Goal: Task Accomplishment & Management: Complete application form

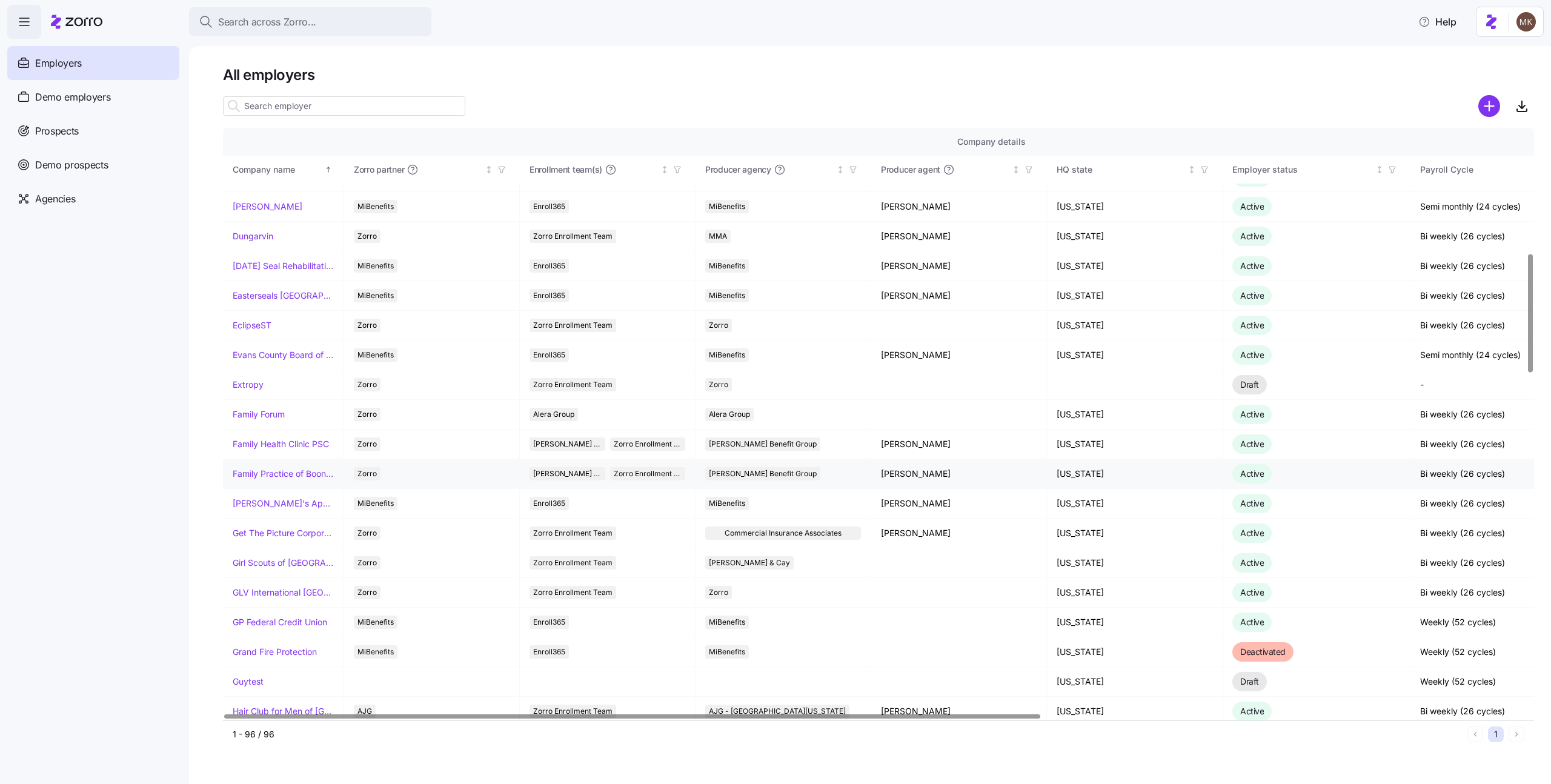
scroll to position [799, 0]
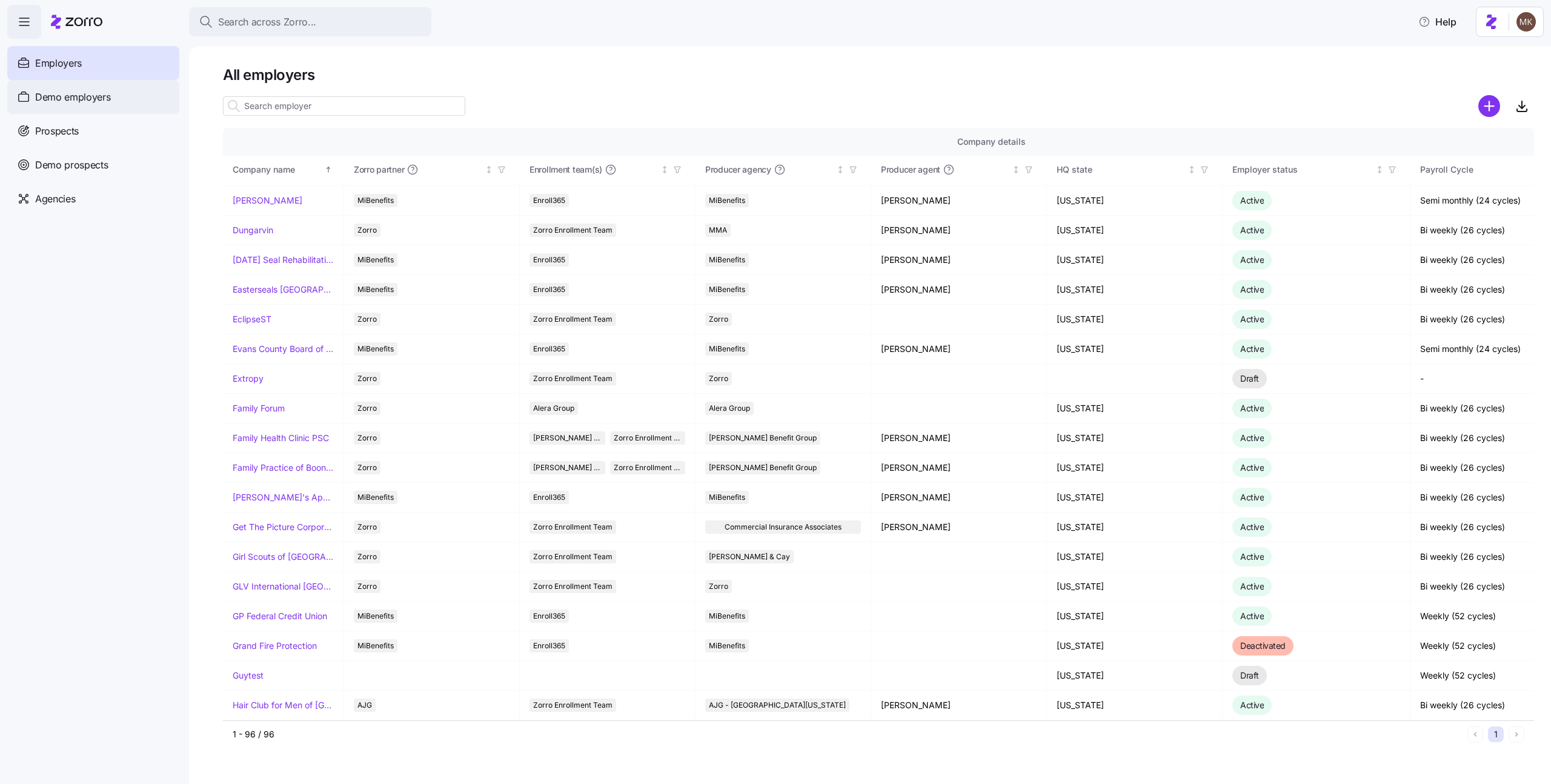
click at [58, 101] on span "Demo employers" at bounding box center [73, 97] width 76 height 15
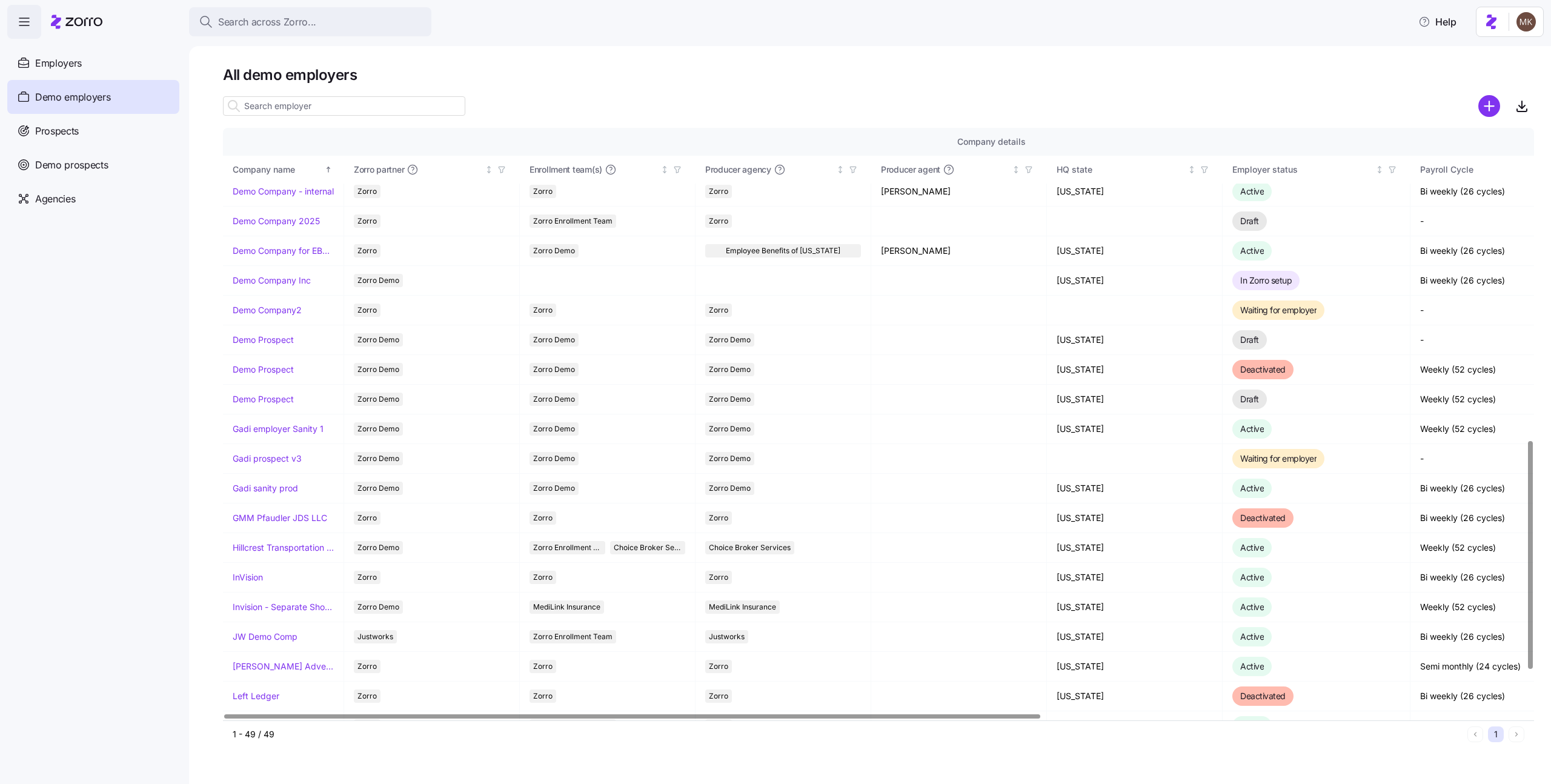
scroll to position [917, 0]
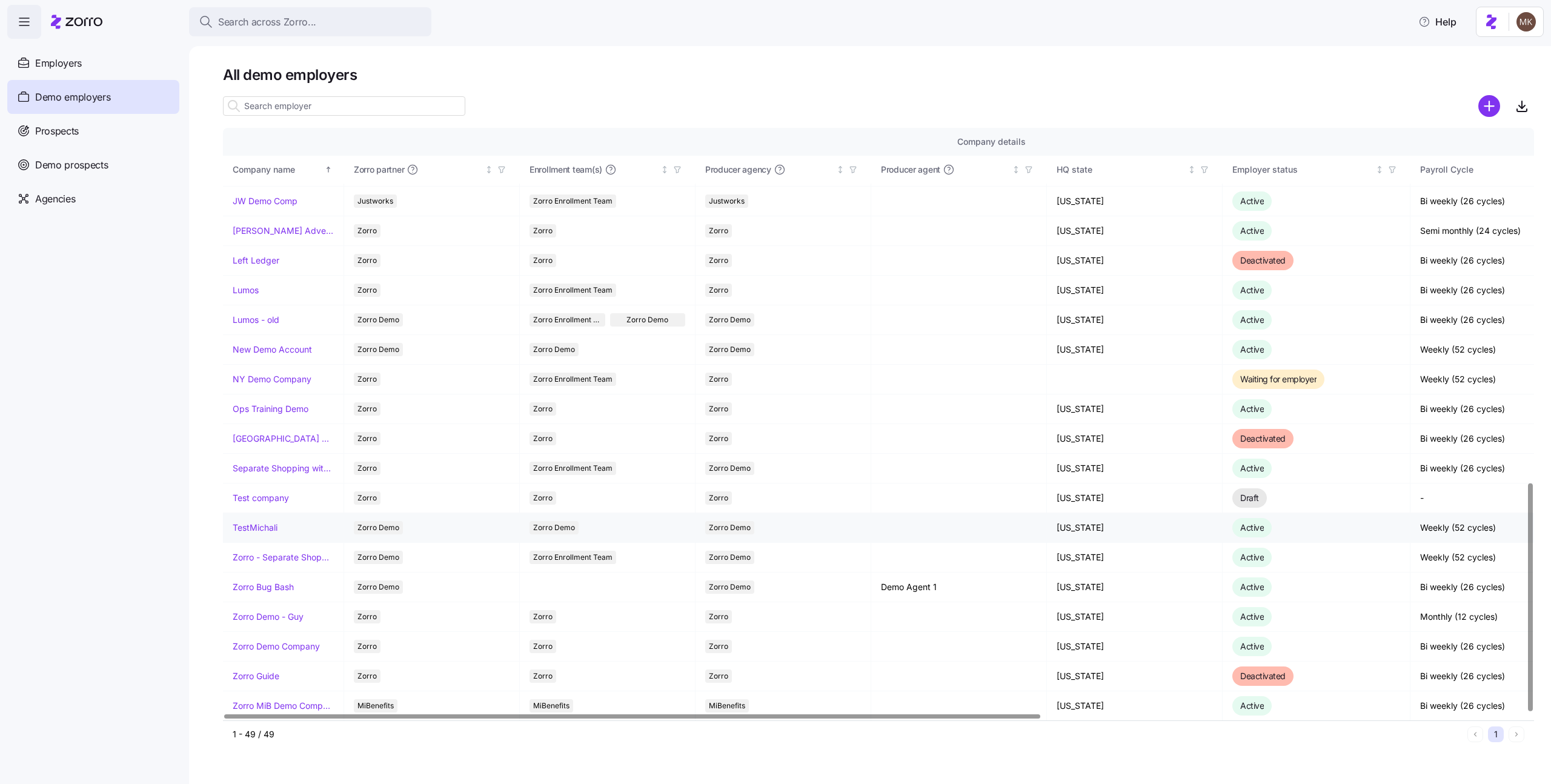
click at [259, 528] on link "TestMichali" at bounding box center [254, 528] width 45 height 12
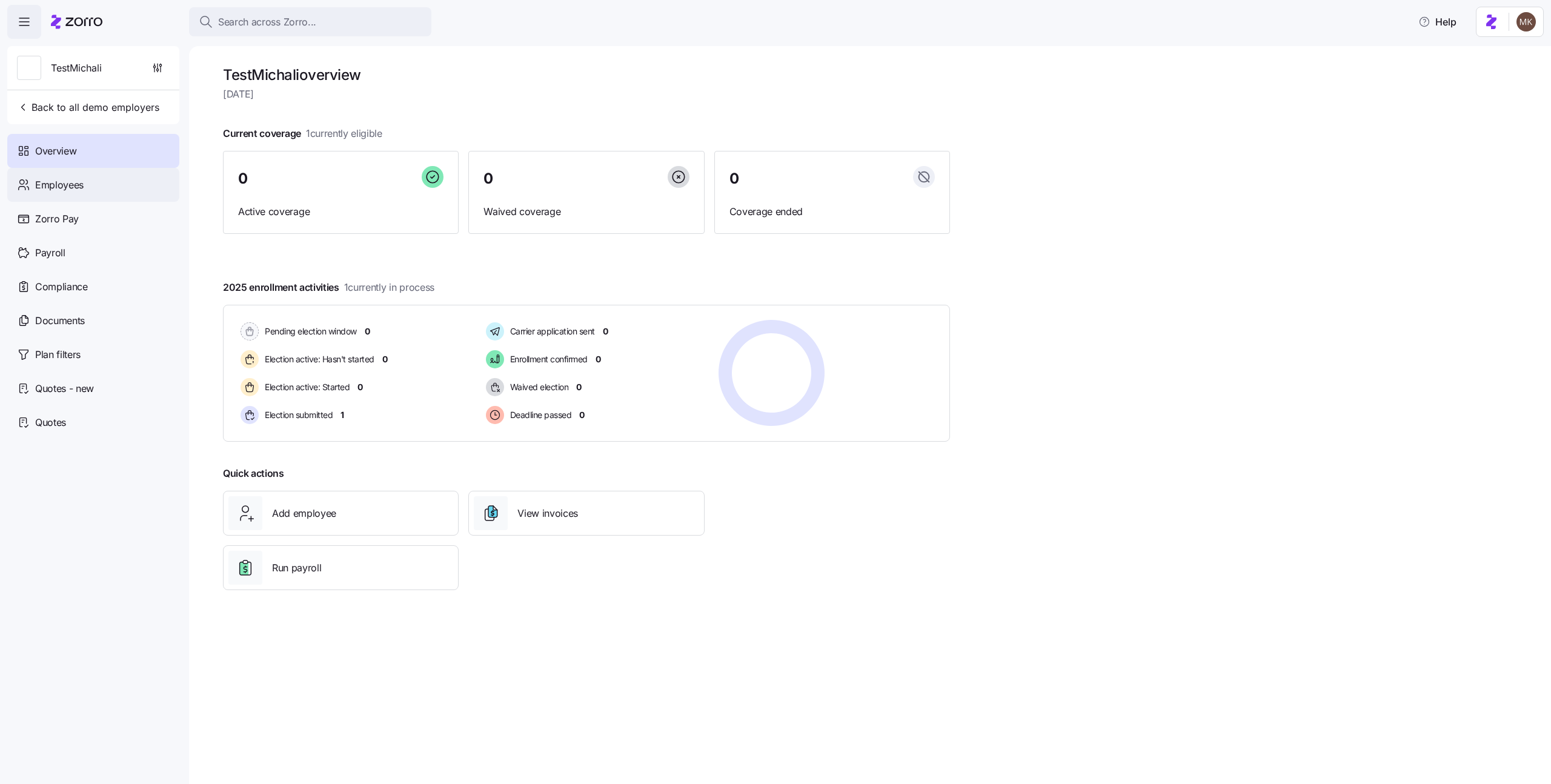
click at [130, 191] on div "Employees" at bounding box center [93, 185] width 172 height 34
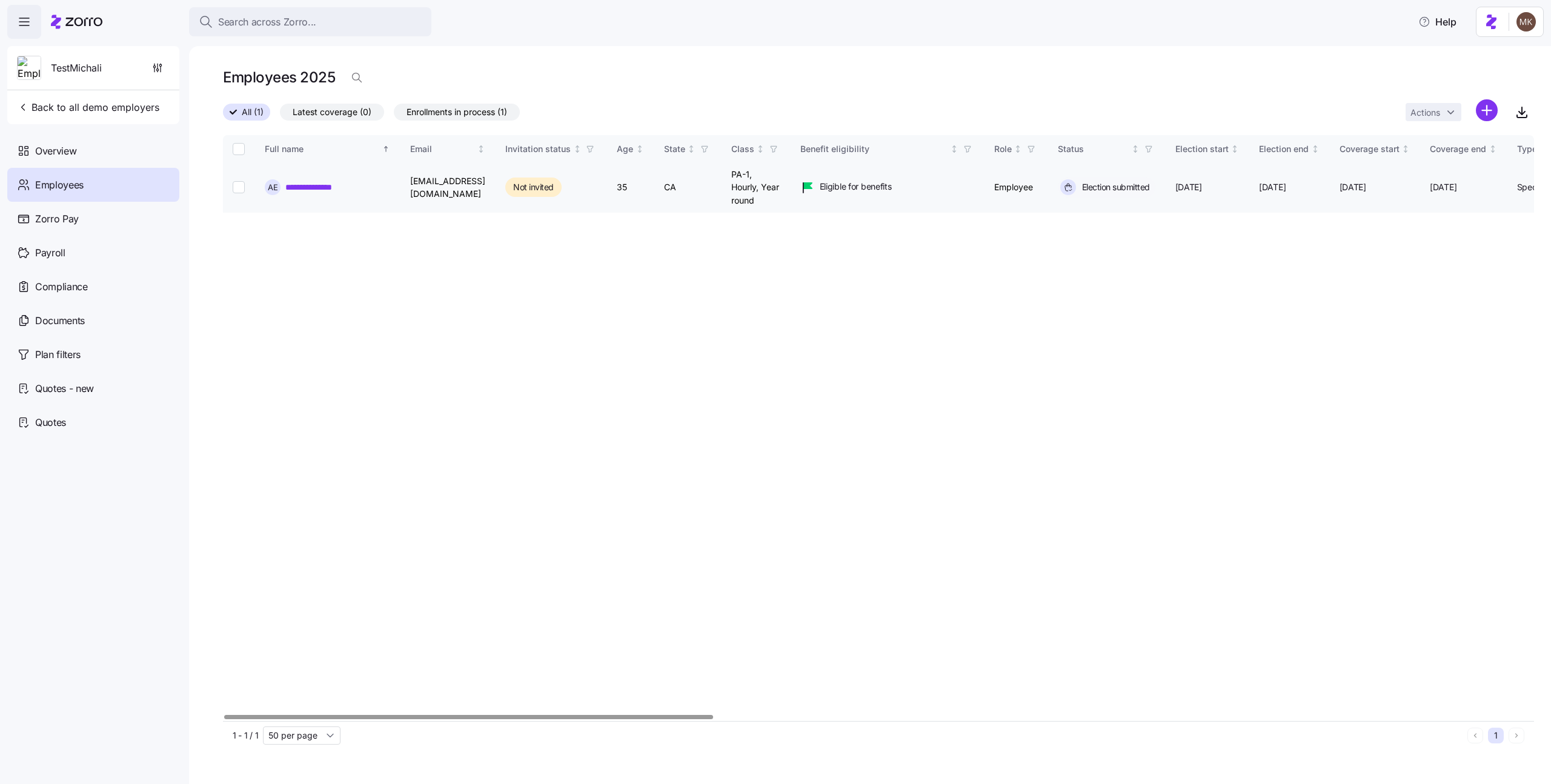
click at [323, 190] on link "**********" at bounding box center [314, 187] width 58 height 12
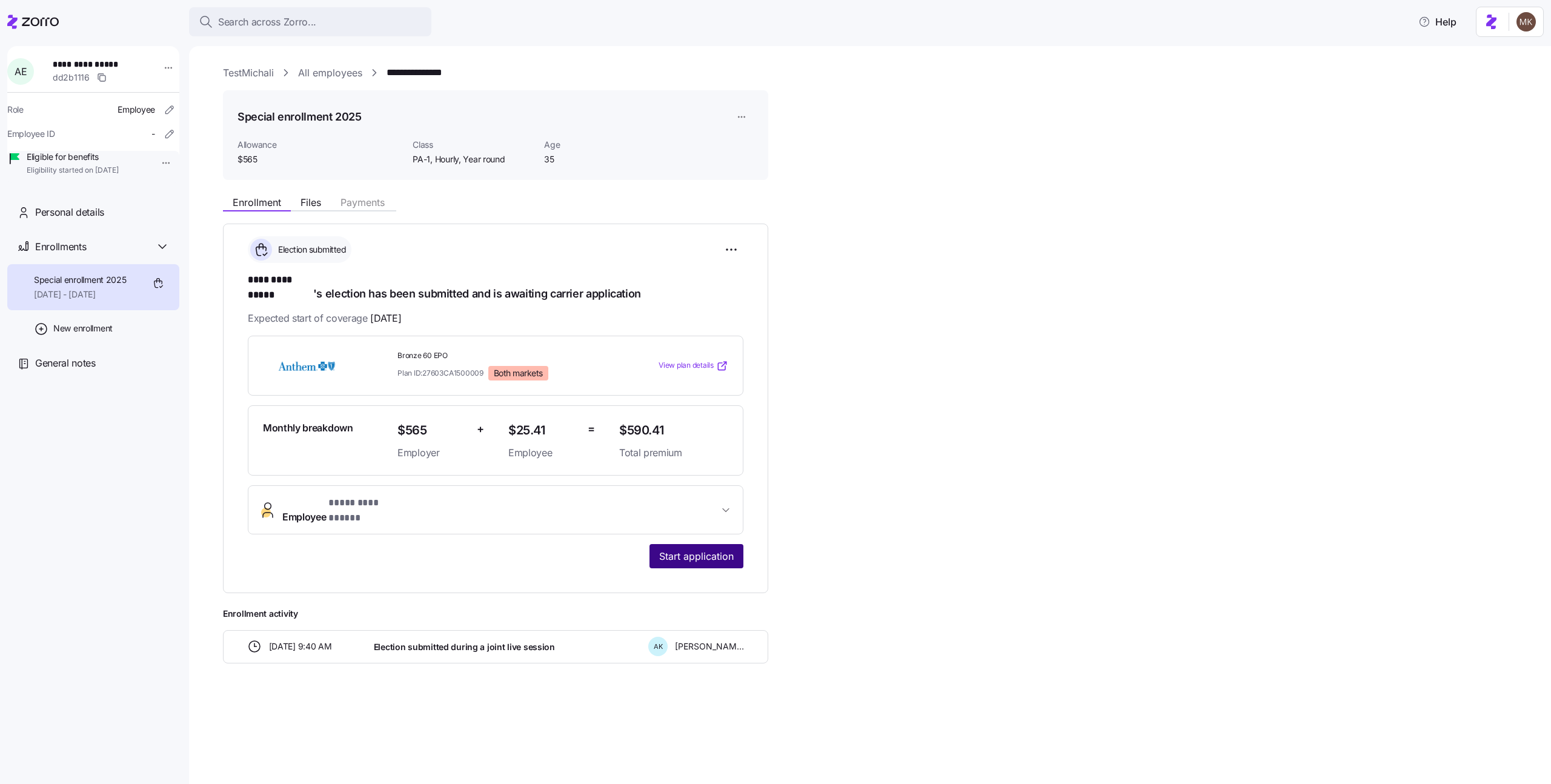
click at [657, 544] on button "Start application" at bounding box center [697, 556] width 94 height 24
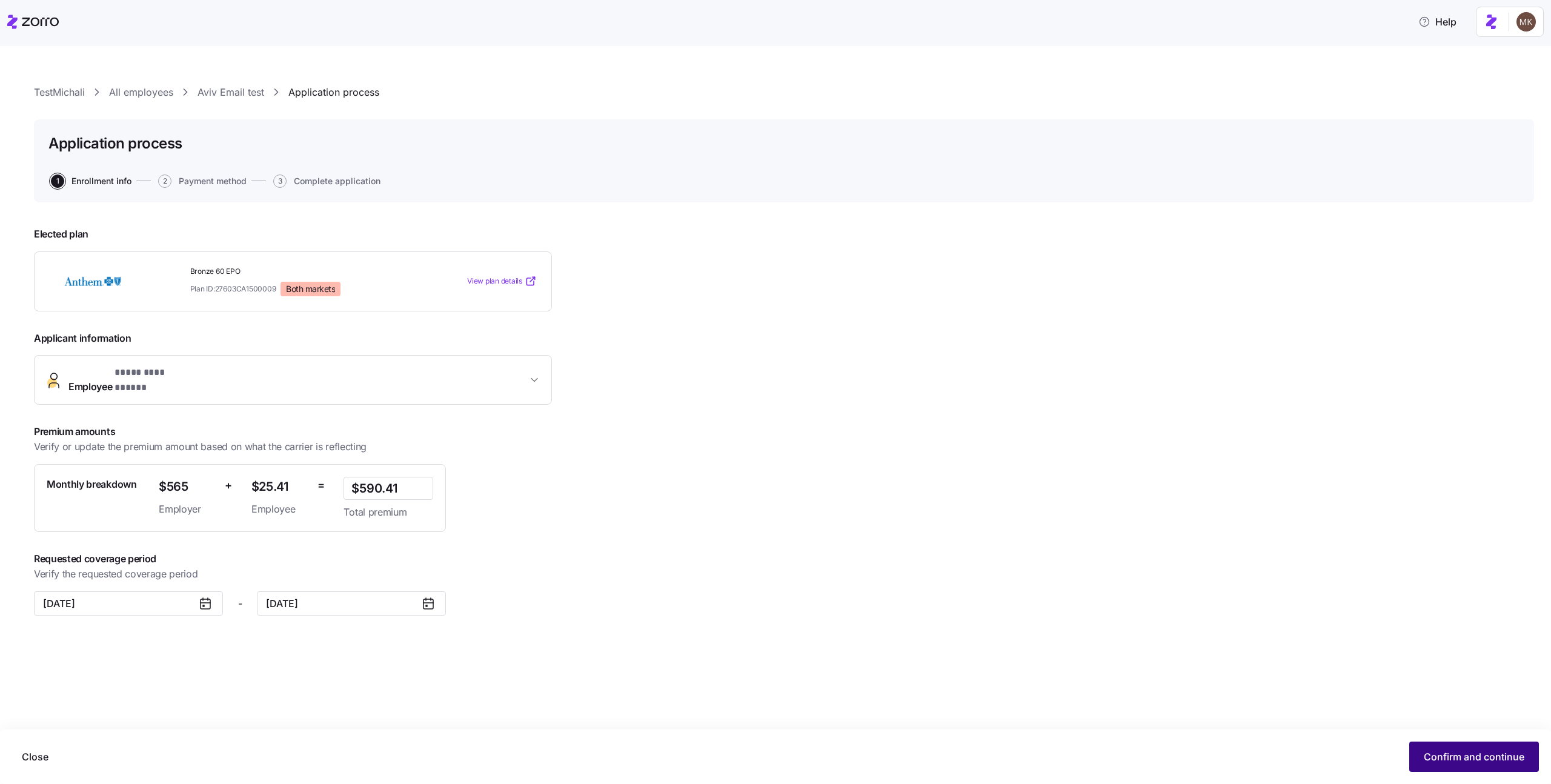
click at [1463, 763] on span "Confirm and continue" at bounding box center [1474, 757] width 101 height 15
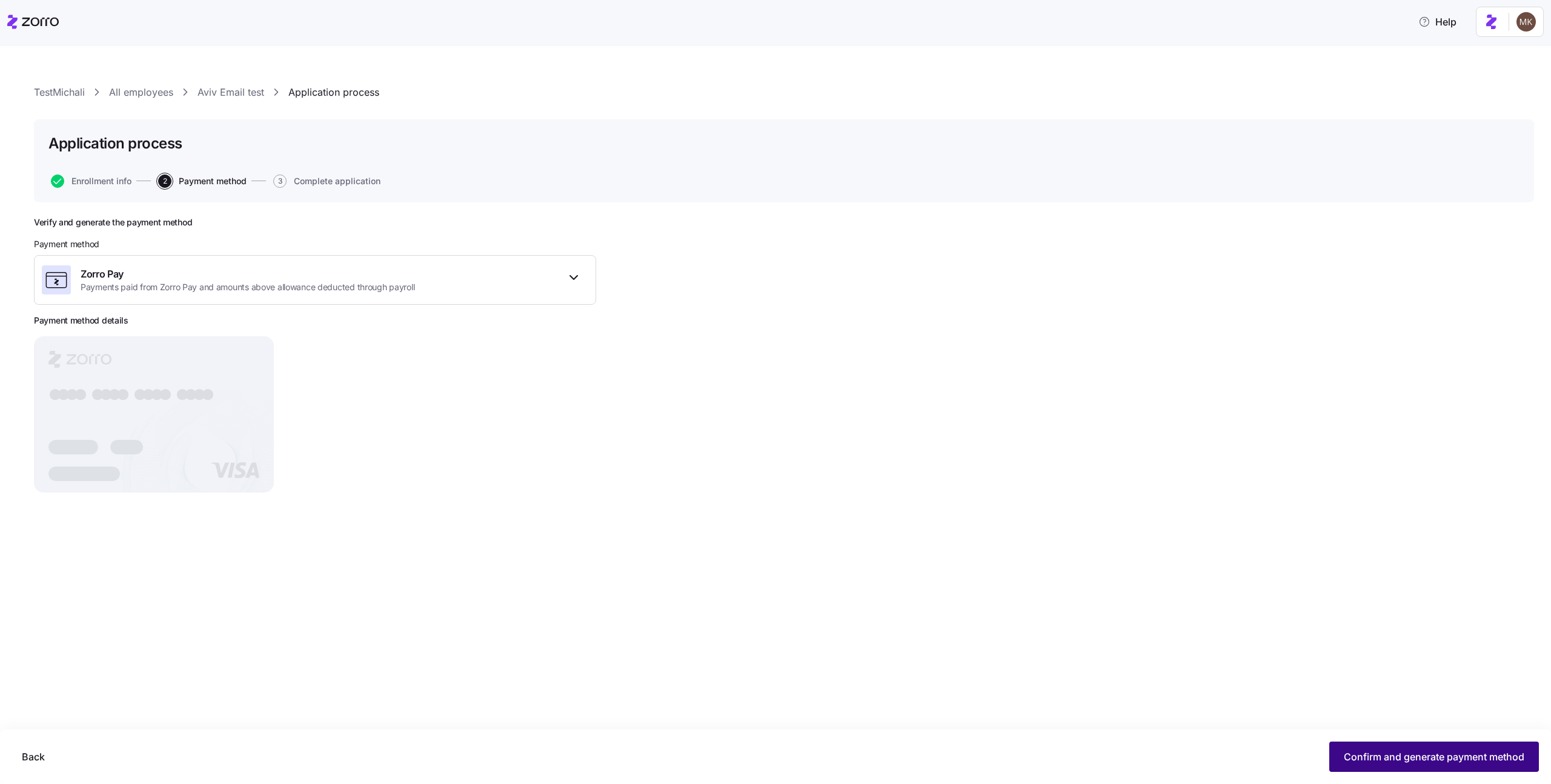
click at [1377, 745] on button "Confirm and generate payment method" at bounding box center [1434, 757] width 210 height 31
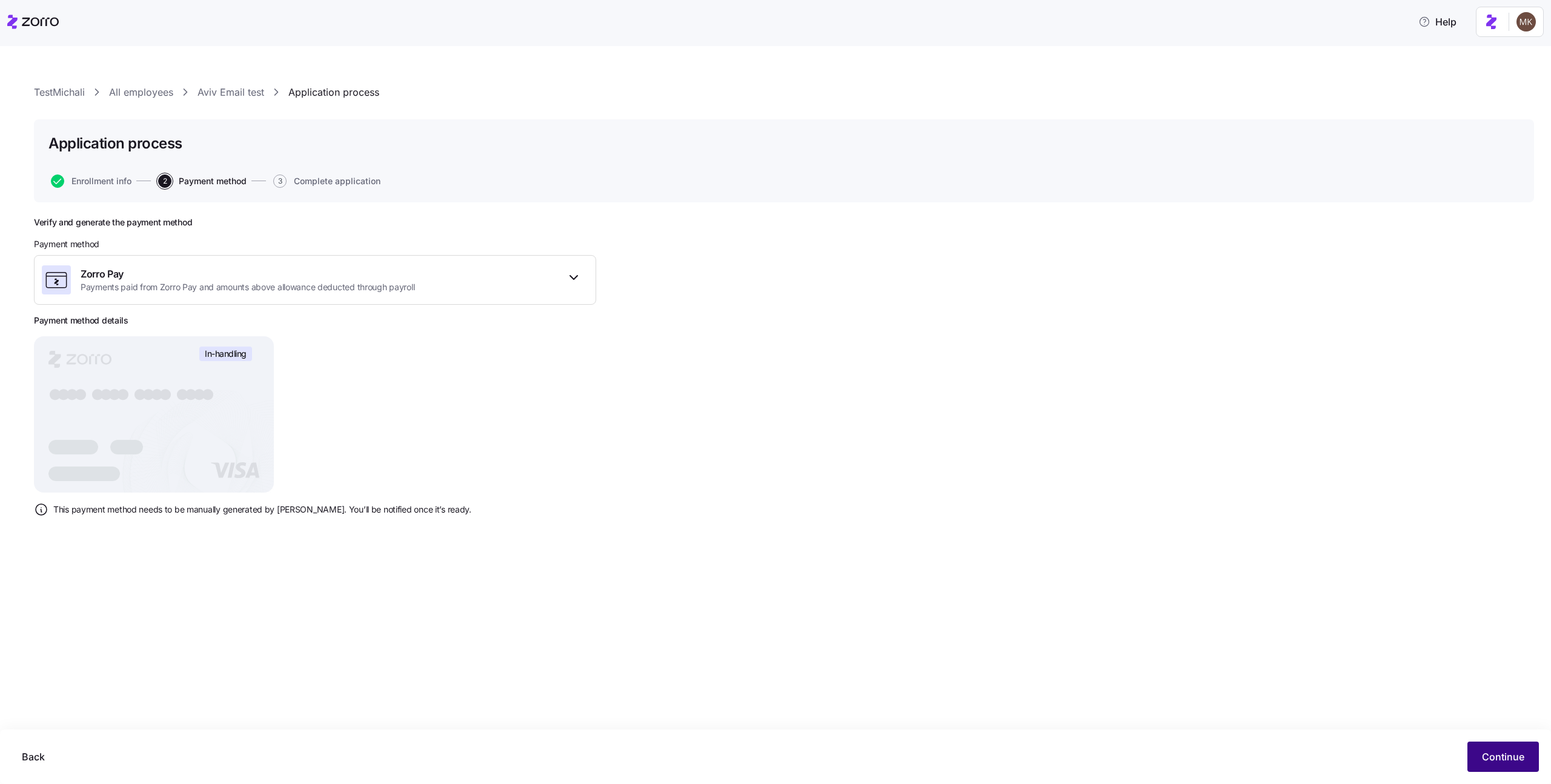
click at [1503, 762] on span "Continue" at bounding box center [1503, 757] width 43 height 15
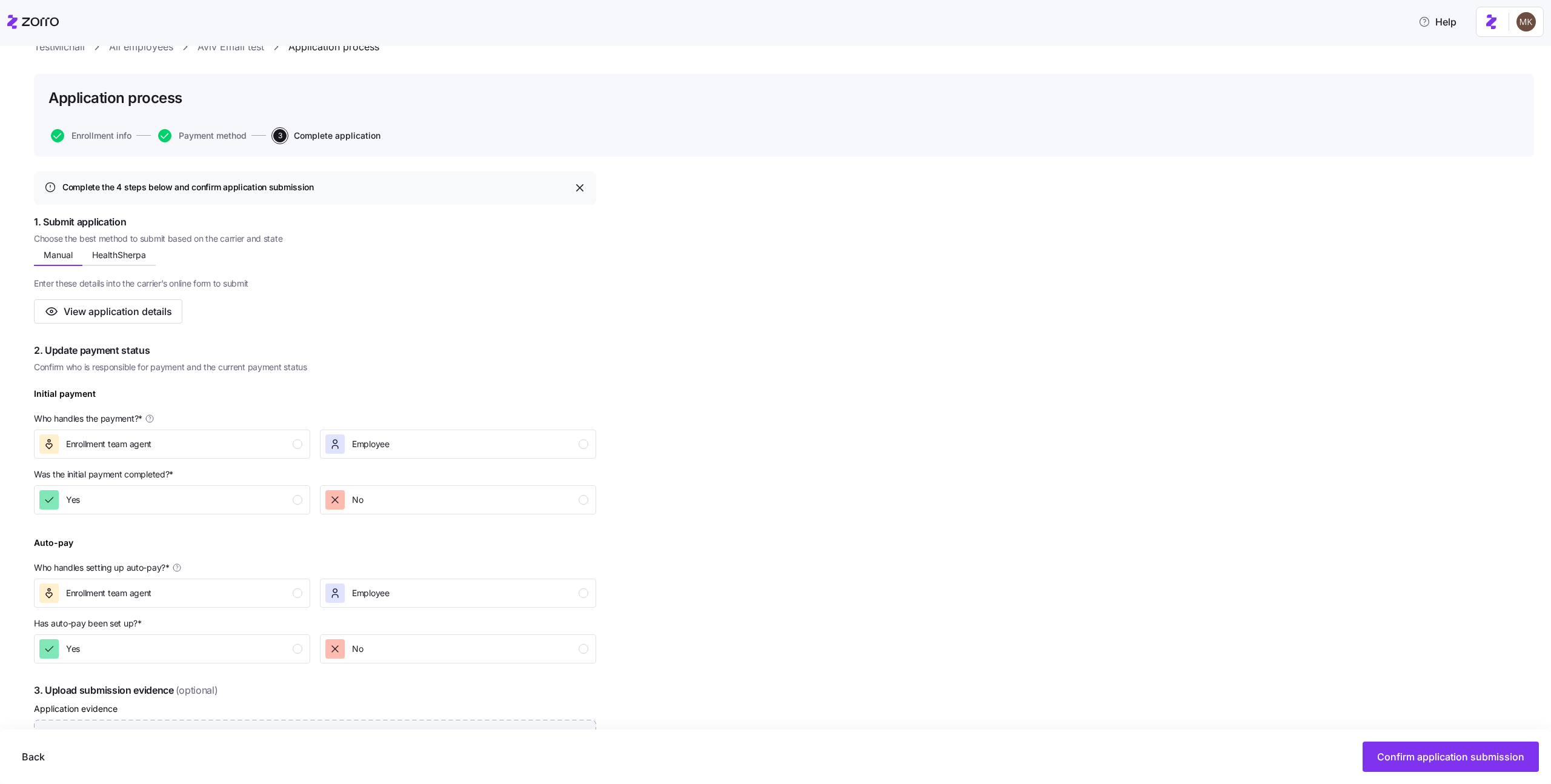
scroll to position [59, 0]
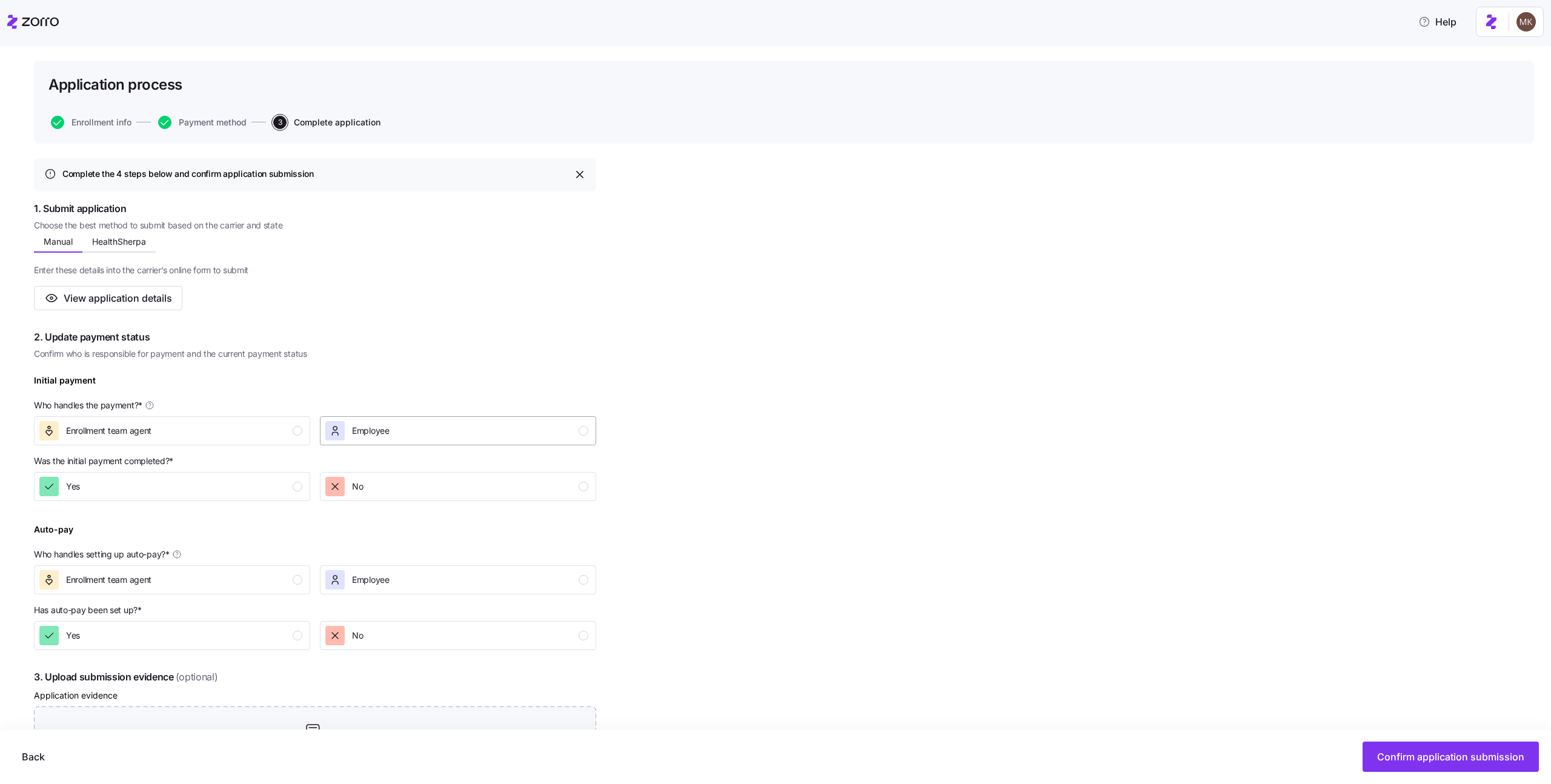
click at [392, 441] on div "Employee" at bounding box center [456, 431] width 263 height 20
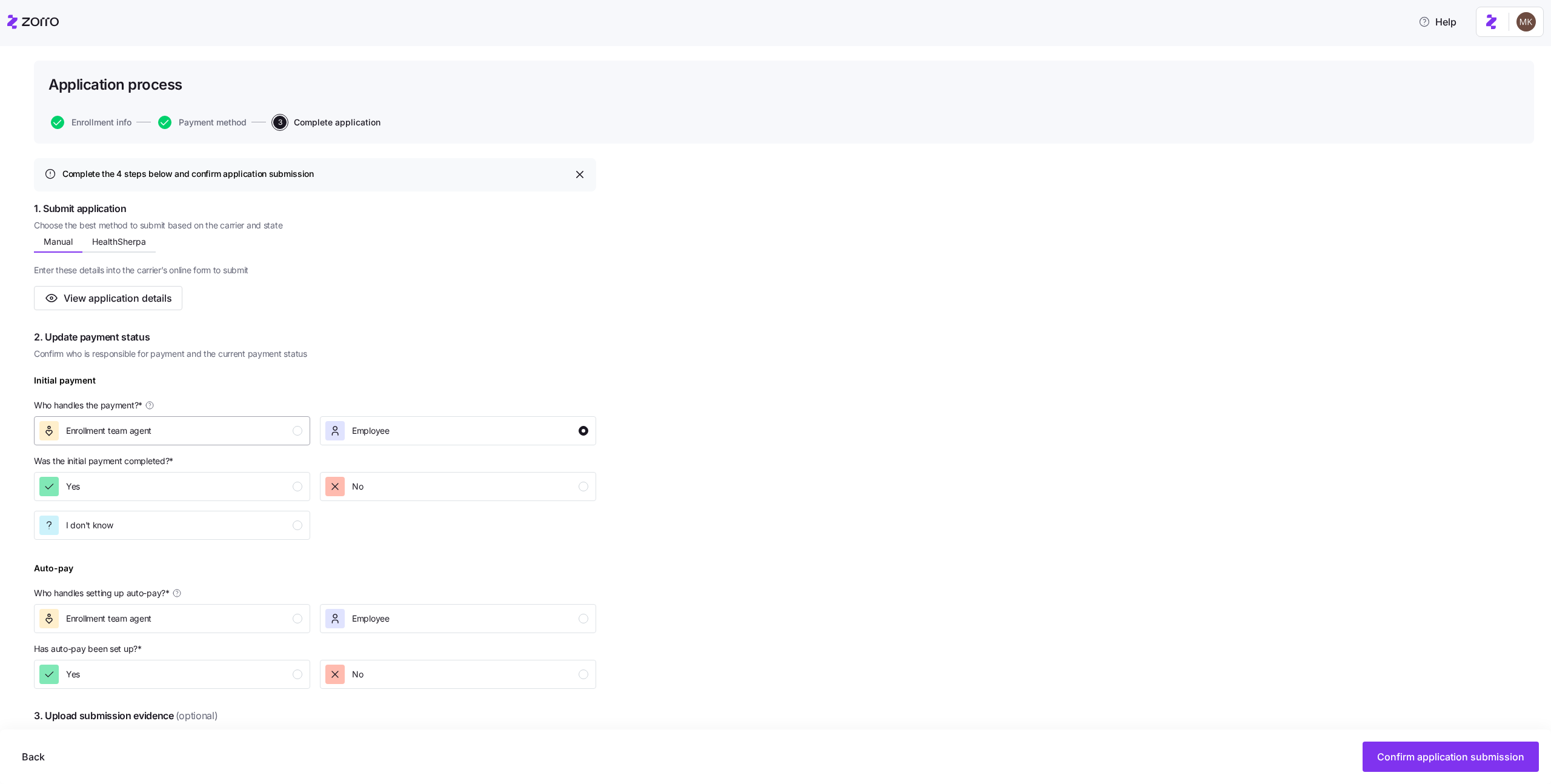
click at [262, 437] on div "Enrollment team agent" at bounding box center [171, 431] width 263 height 20
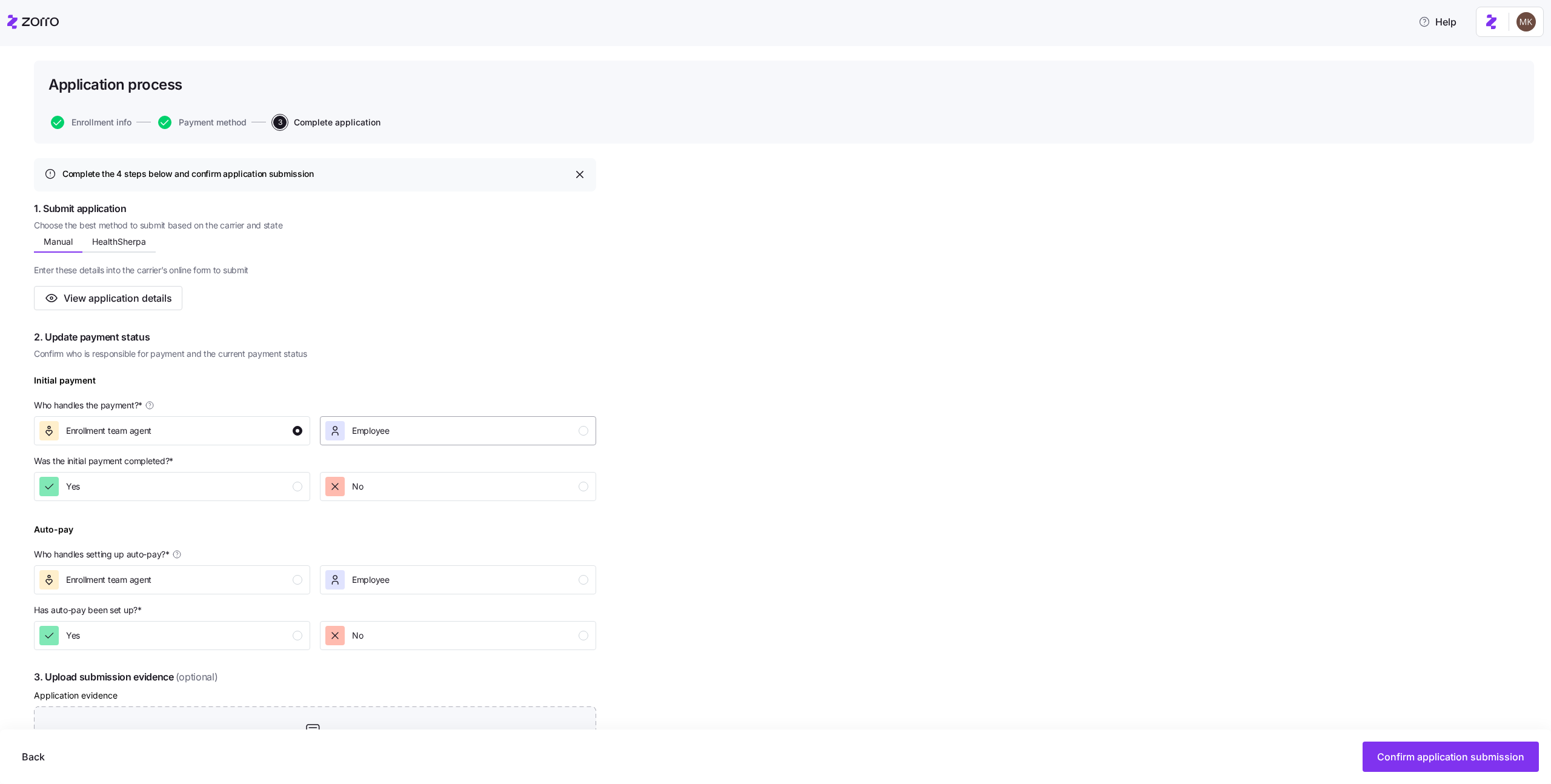
click at [419, 433] on div "Employee" at bounding box center [456, 431] width 263 height 20
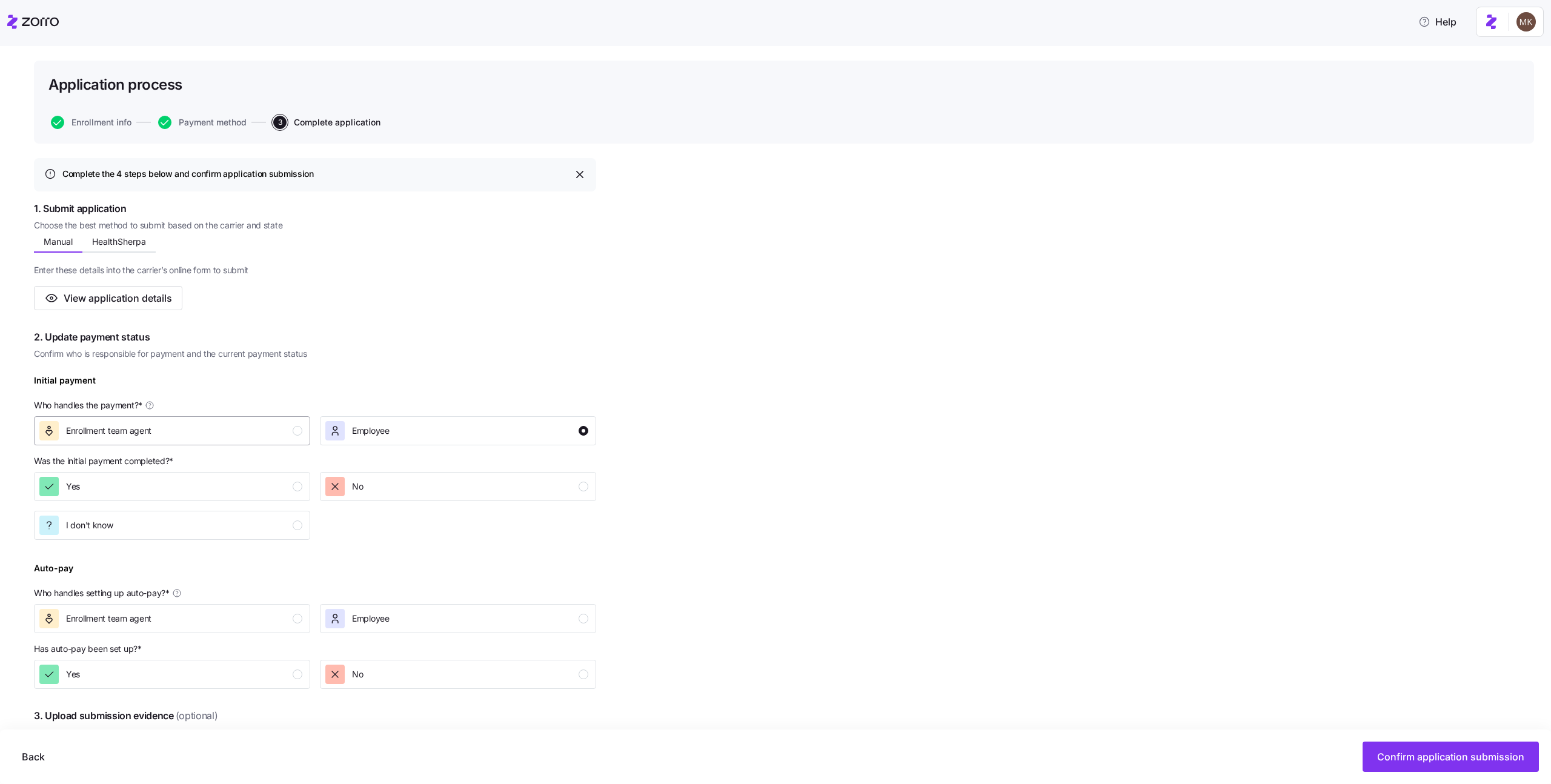
click at [293, 443] on button "Enrollment team agent" at bounding box center [172, 431] width 276 height 29
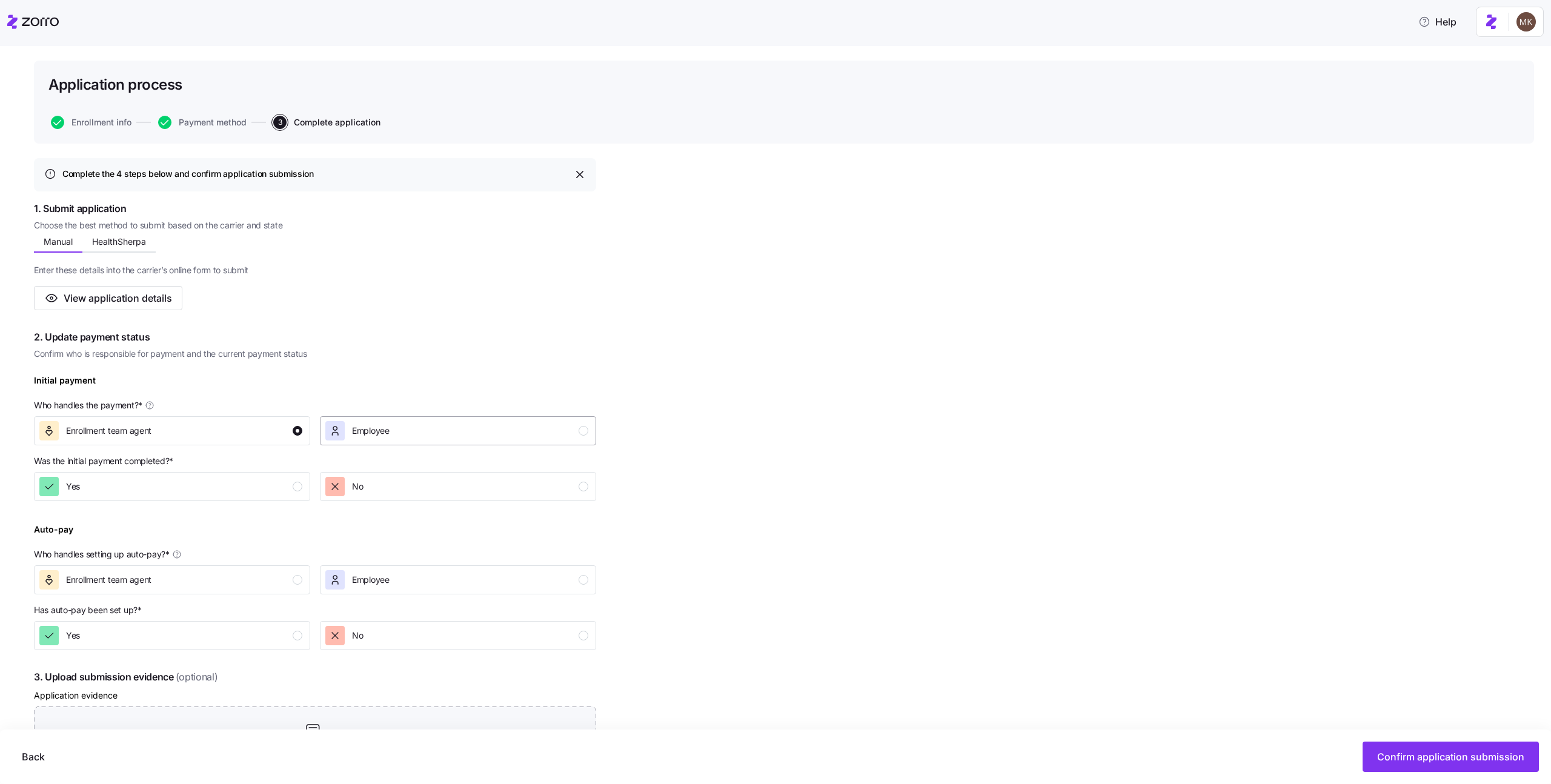
click at [416, 439] on div "Employee" at bounding box center [456, 431] width 263 height 20
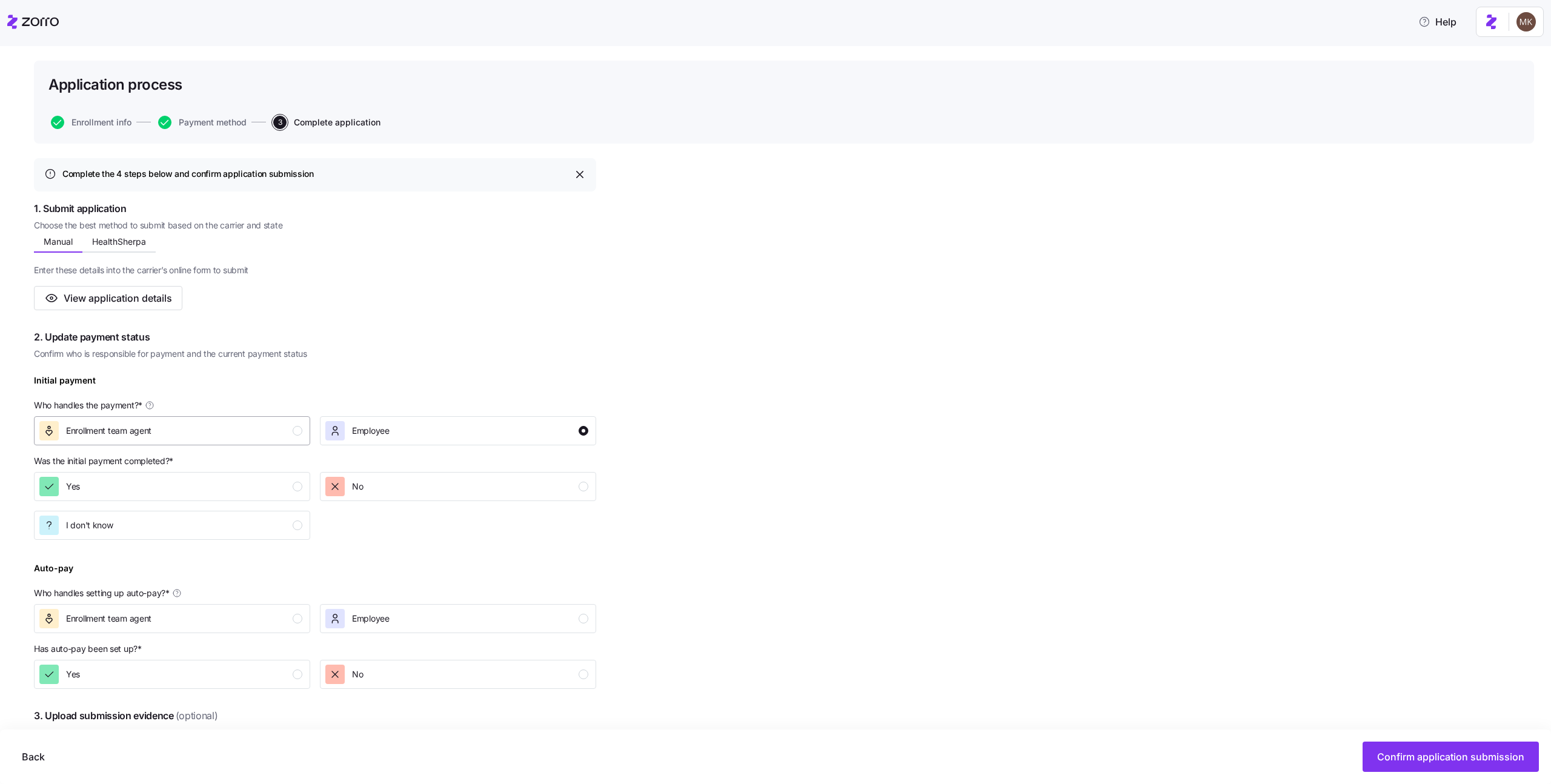
click at [277, 438] on div "Enrollment team agent" at bounding box center [171, 431] width 263 height 20
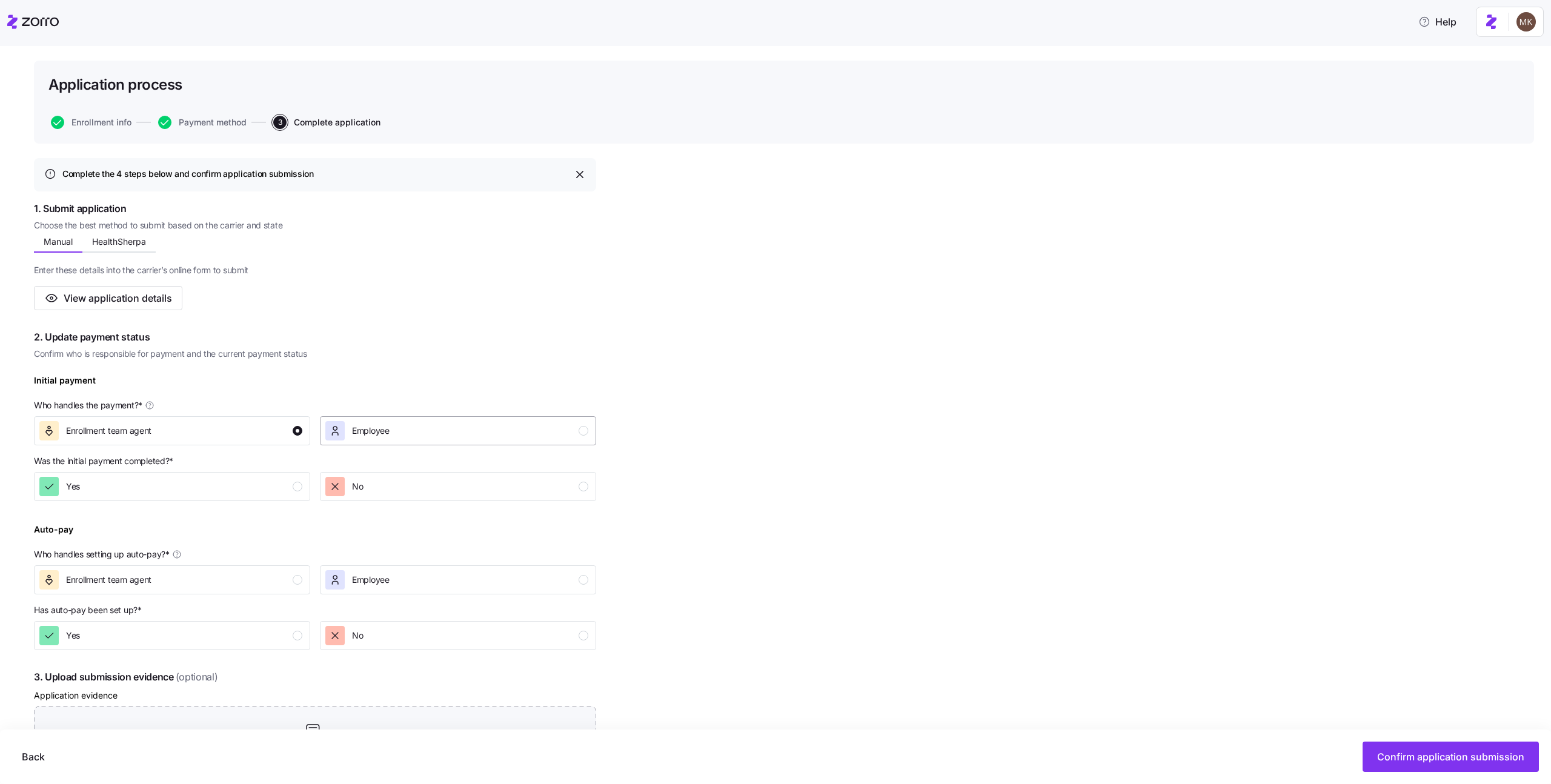
click at [442, 434] on div "Employee" at bounding box center [456, 431] width 263 height 20
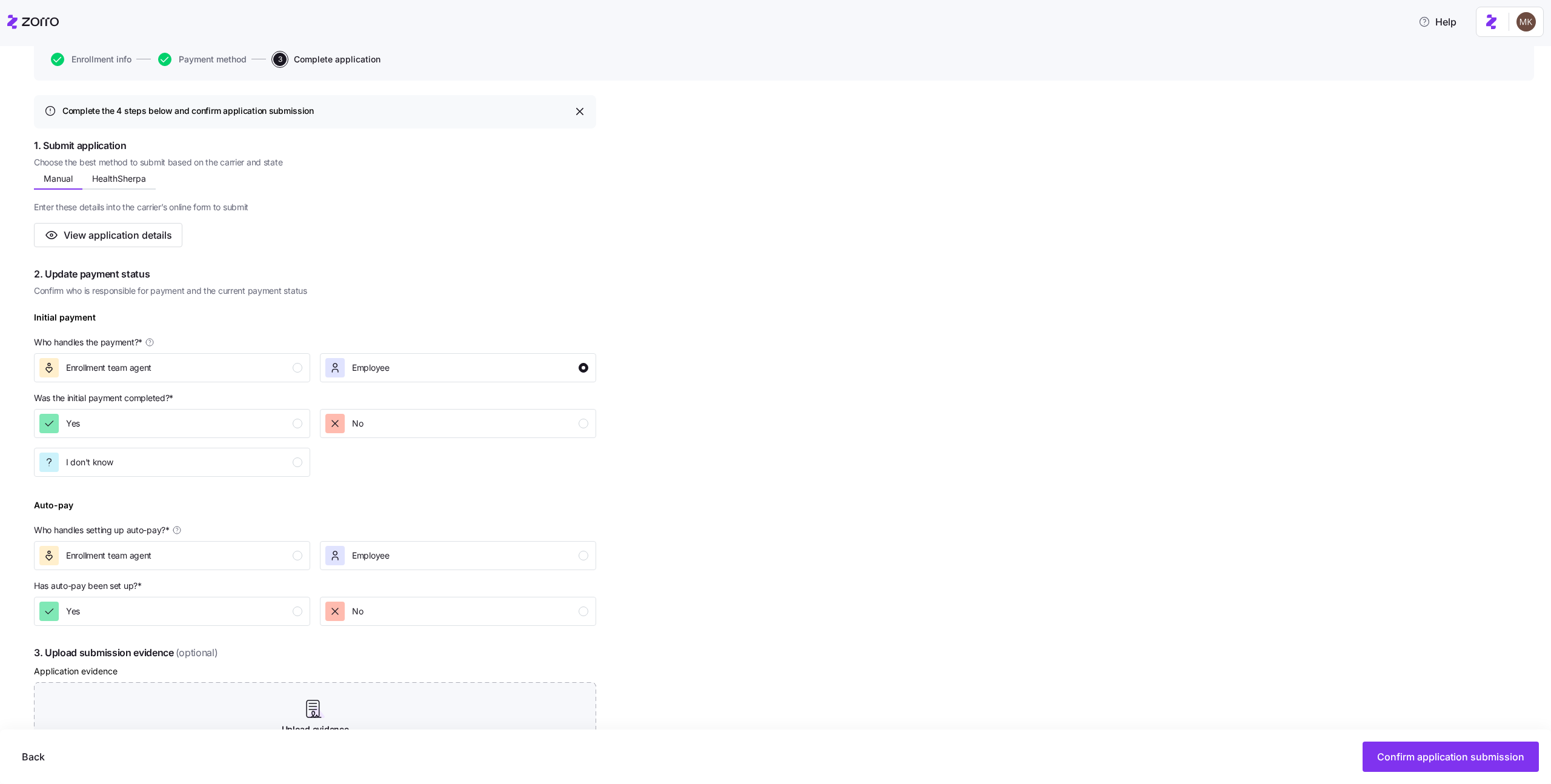
scroll to position [131, 0]
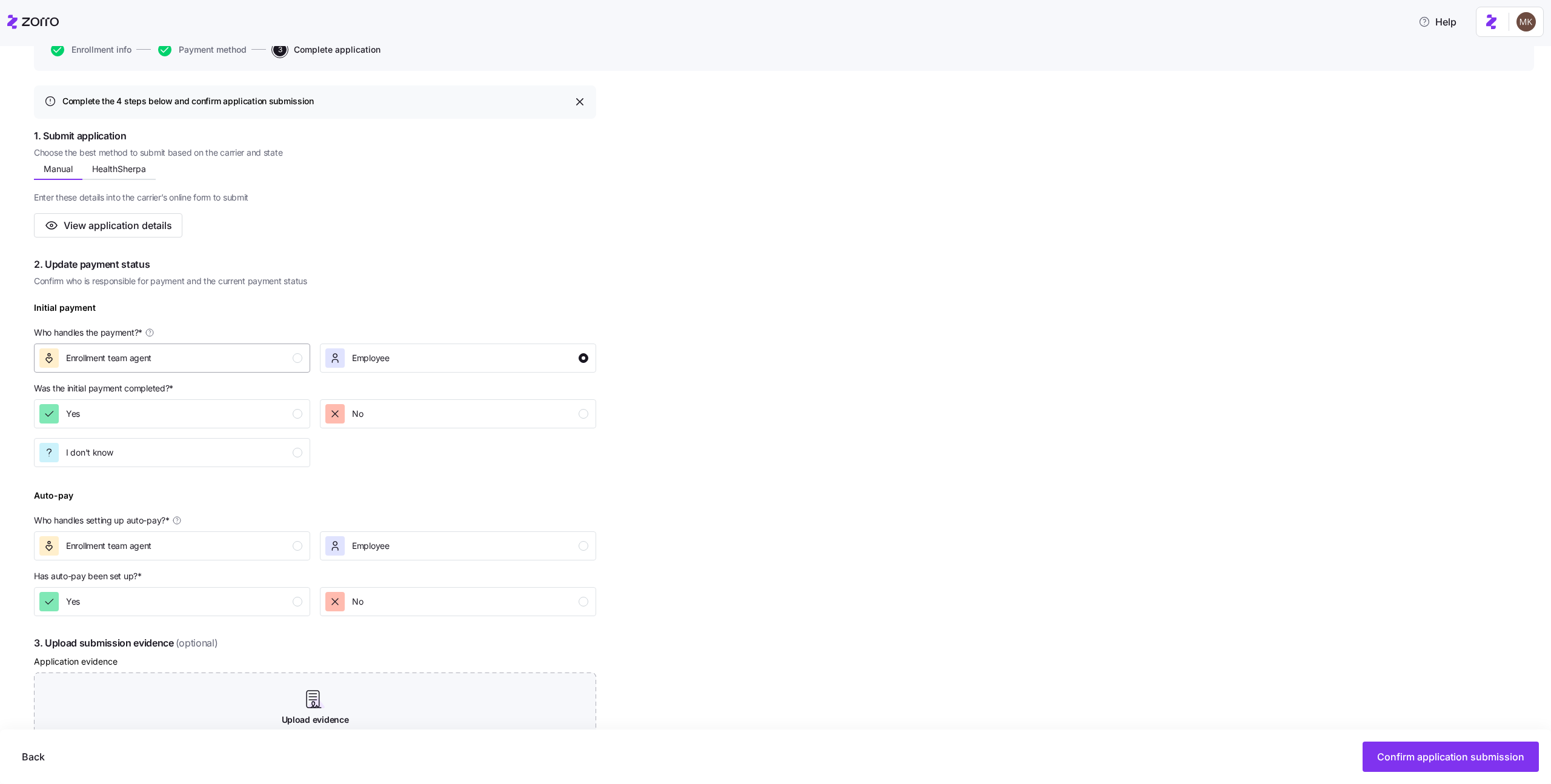
click at [254, 367] on div "Enrollment team agent" at bounding box center [171, 358] width 263 height 20
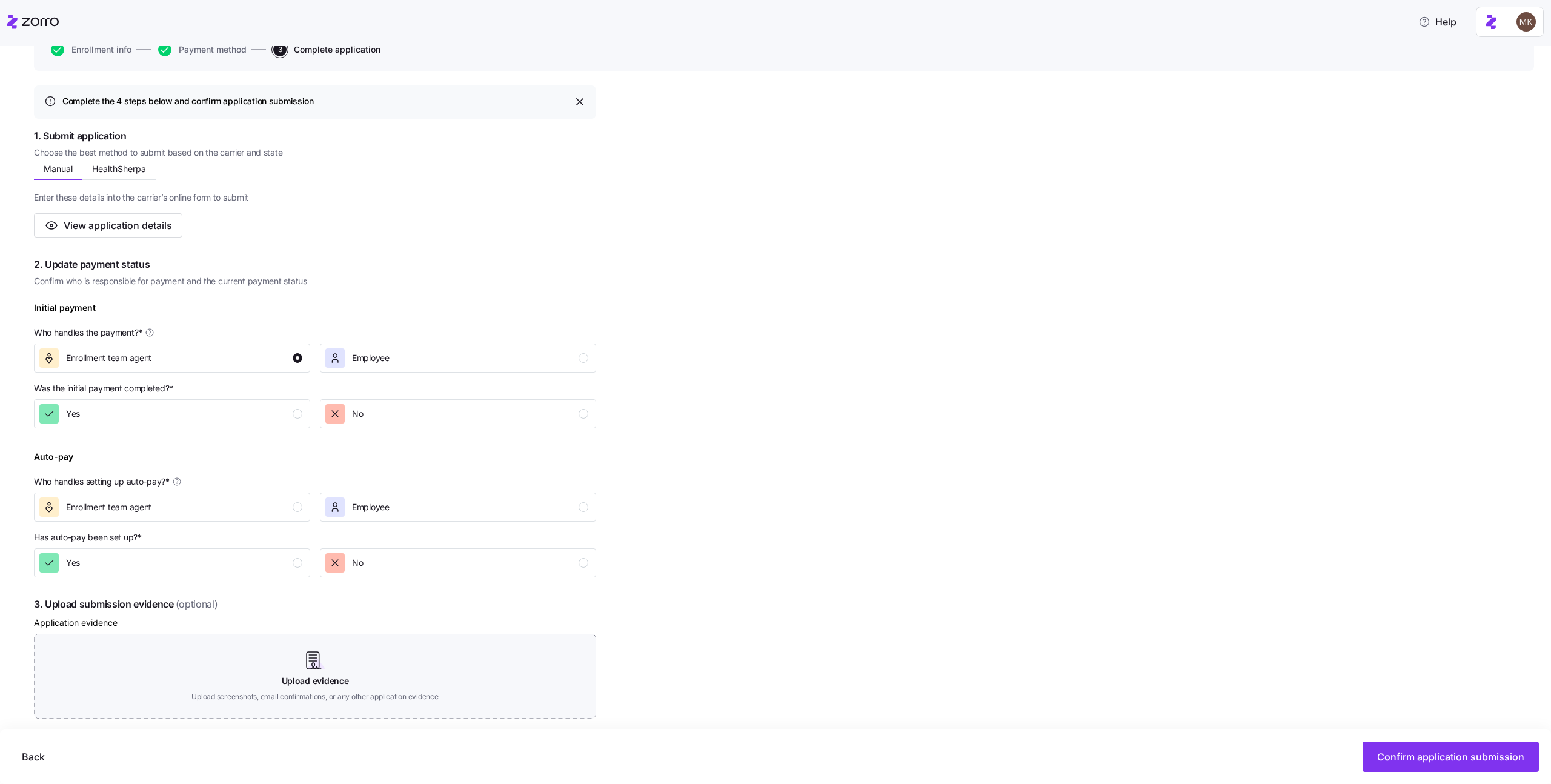
click at [739, 380] on div "Complete the 4 steps below and confirm application submission 1. Submit applica…" at bounding box center [784, 500] width 1500 height 830
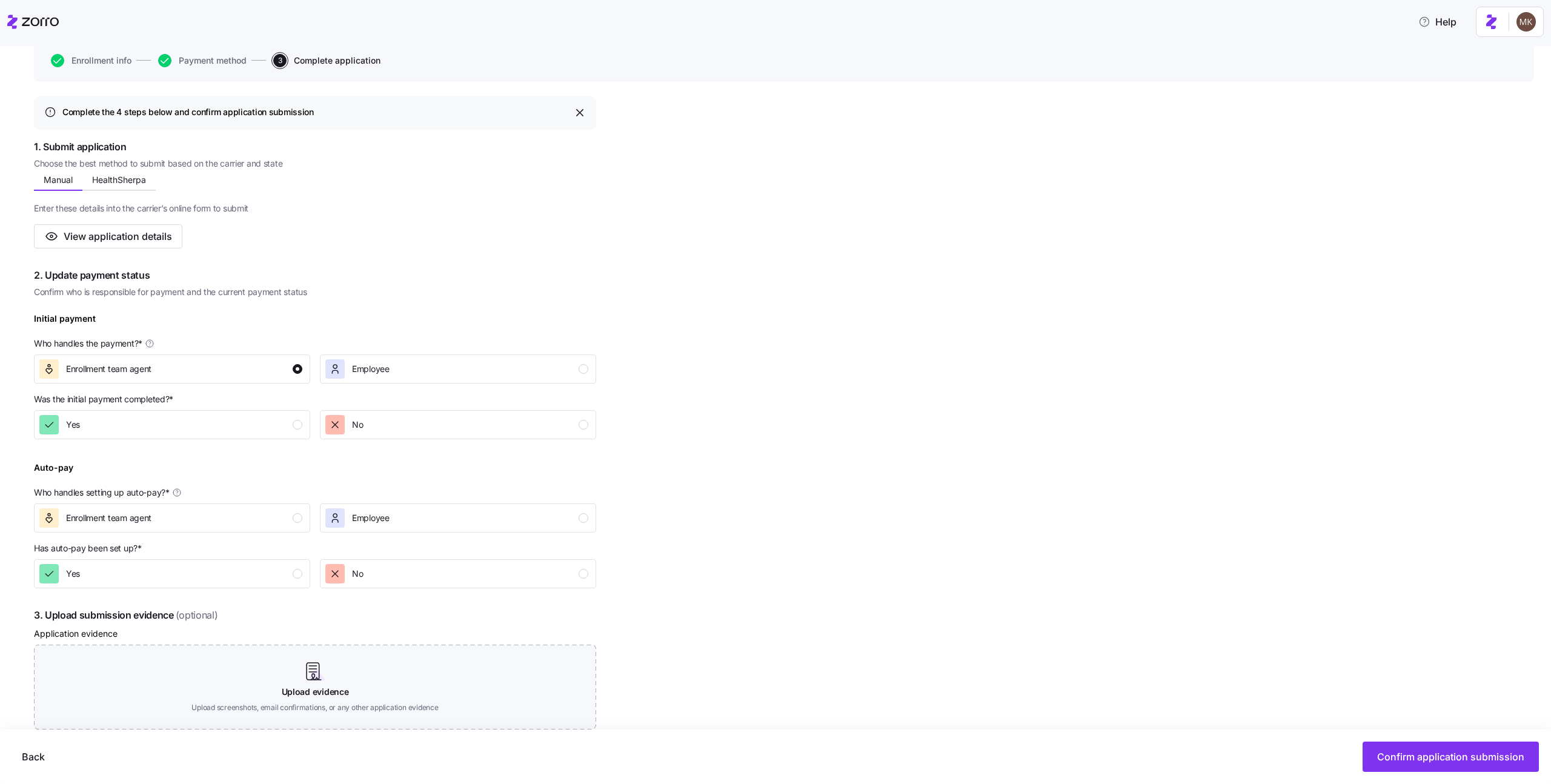
scroll to position [37, 0]
